Goal: Information Seeking & Learning: Learn about a topic

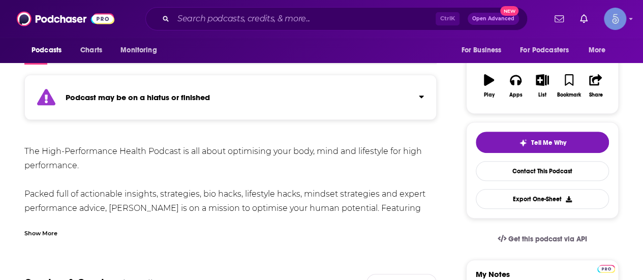
scroll to position [153, 0]
click at [414, 96] on button "Click to expand status details" at bounding box center [417, 94] width 13 height 14
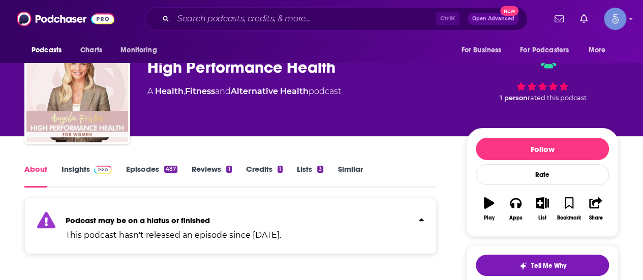
scroll to position [1, 0]
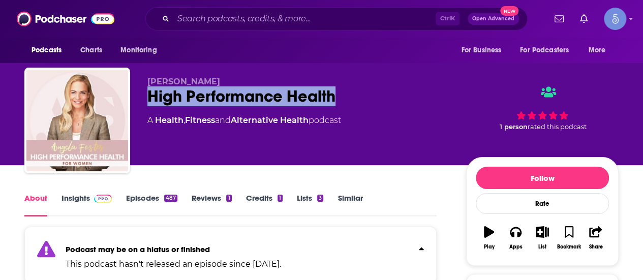
drag, startPoint x: 145, startPoint y: 102, endPoint x: 349, endPoint y: 95, distance: 204.0
click at [350, 94] on div "Angela Foster High Performance Health A Health , Fitness and Alternative Health…" at bounding box center [321, 123] width 595 height 110
copy h1 "High Performance Health"
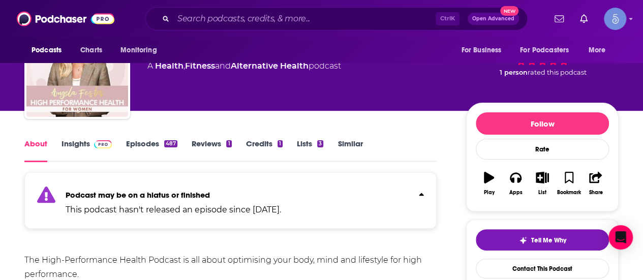
scroll to position [102, 0]
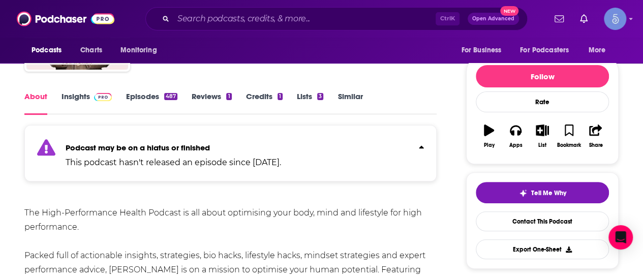
click at [95, 104] on link "Insights" at bounding box center [87, 103] width 50 height 23
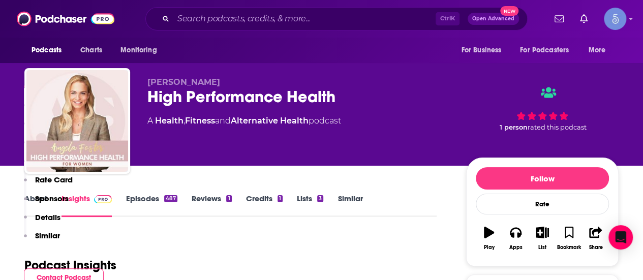
scroll to position [203, 0]
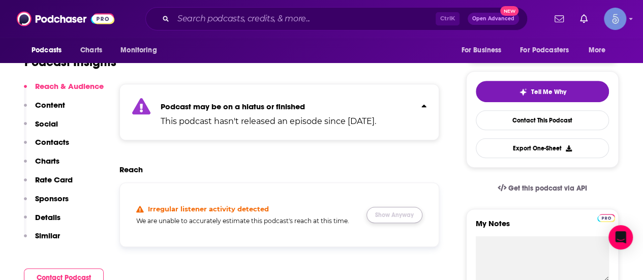
click at [403, 215] on button "Show Anyway" at bounding box center [395, 215] width 56 height 16
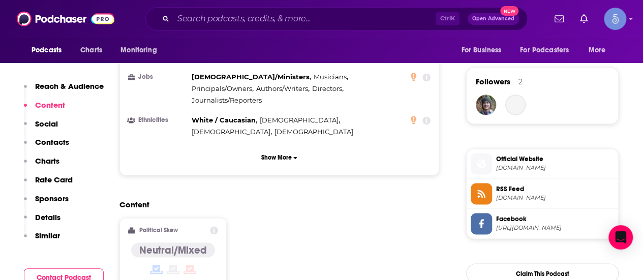
scroll to position [763, 0]
